Goal: Task Accomplishment & Management: Manage account settings

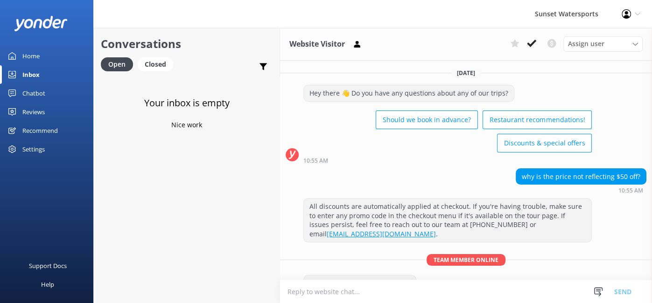
scroll to position [571, 0]
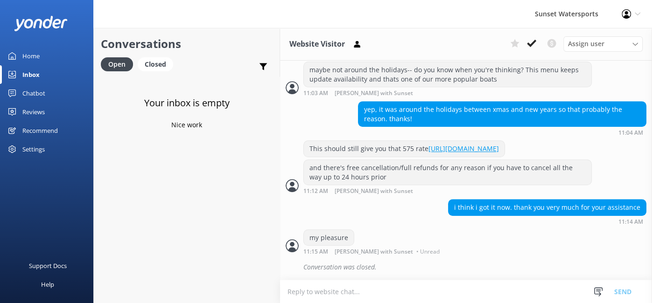
click at [33, 74] on div "Inbox" at bounding box center [30, 74] width 17 height 19
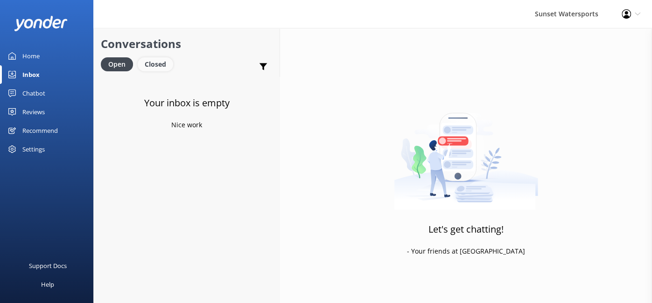
click at [165, 70] on div "Closed" at bounding box center [155, 64] width 35 height 14
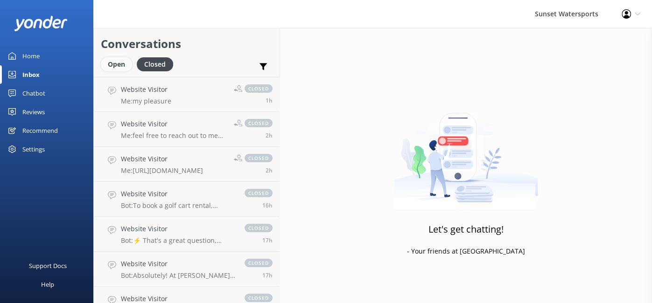
click at [116, 68] on div "Open" at bounding box center [116, 64] width 31 height 14
